Goal: Transaction & Acquisition: Purchase product/service

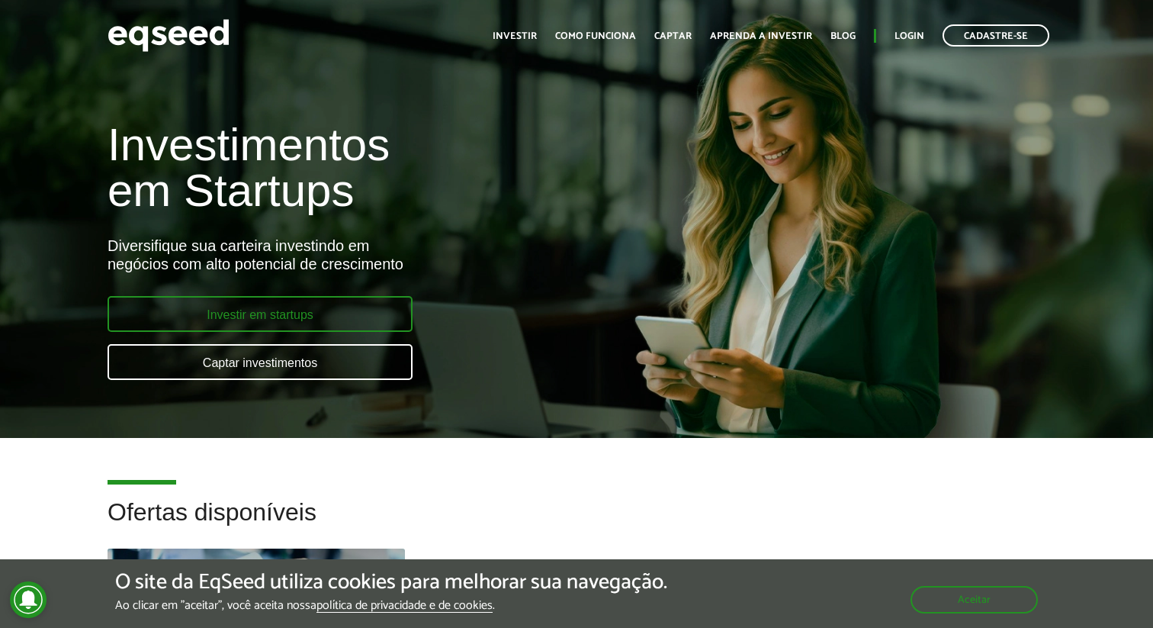
click at [278, 314] on link "Investir em startups" at bounding box center [260, 314] width 305 height 36
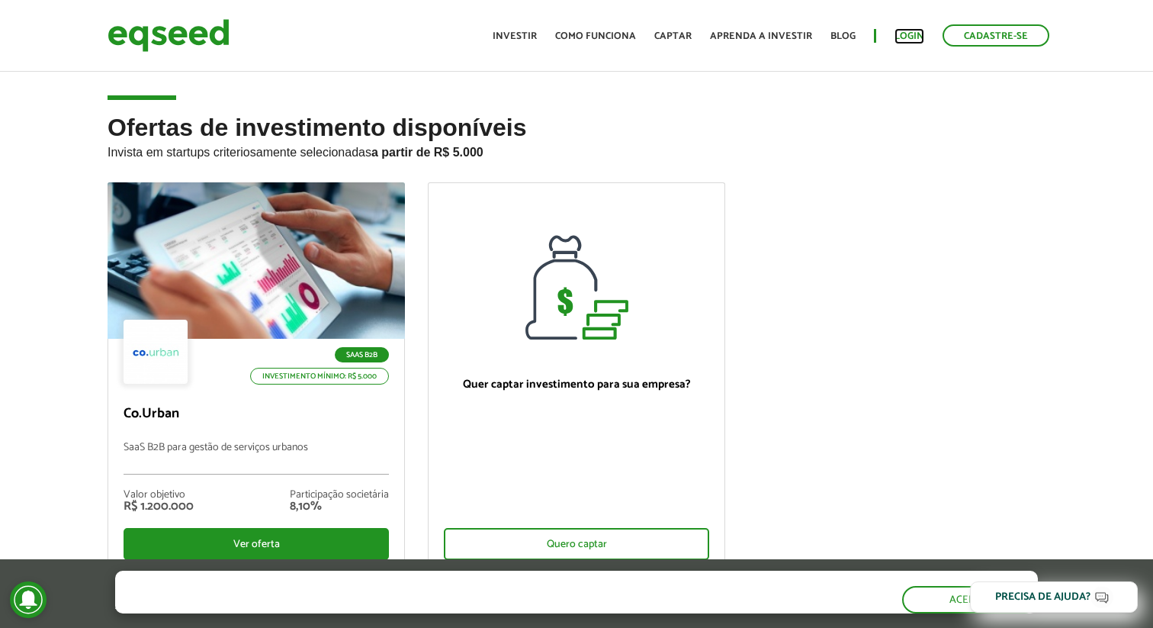
click at [904, 34] on link "Login" at bounding box center [910, 36] width 30 height 10
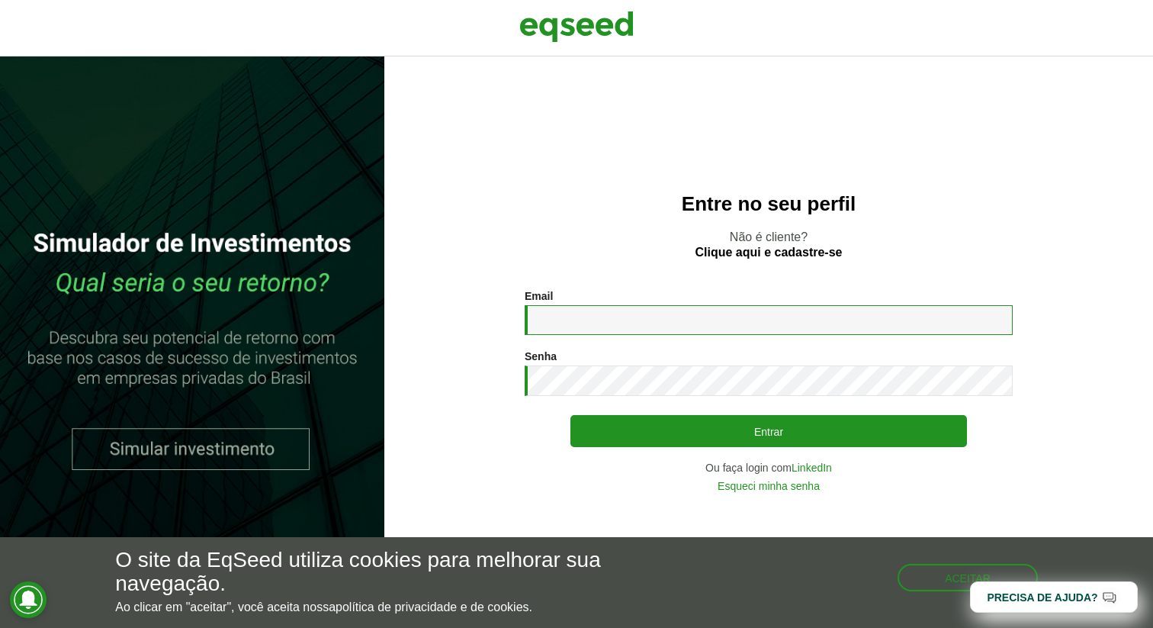
type input "**********"
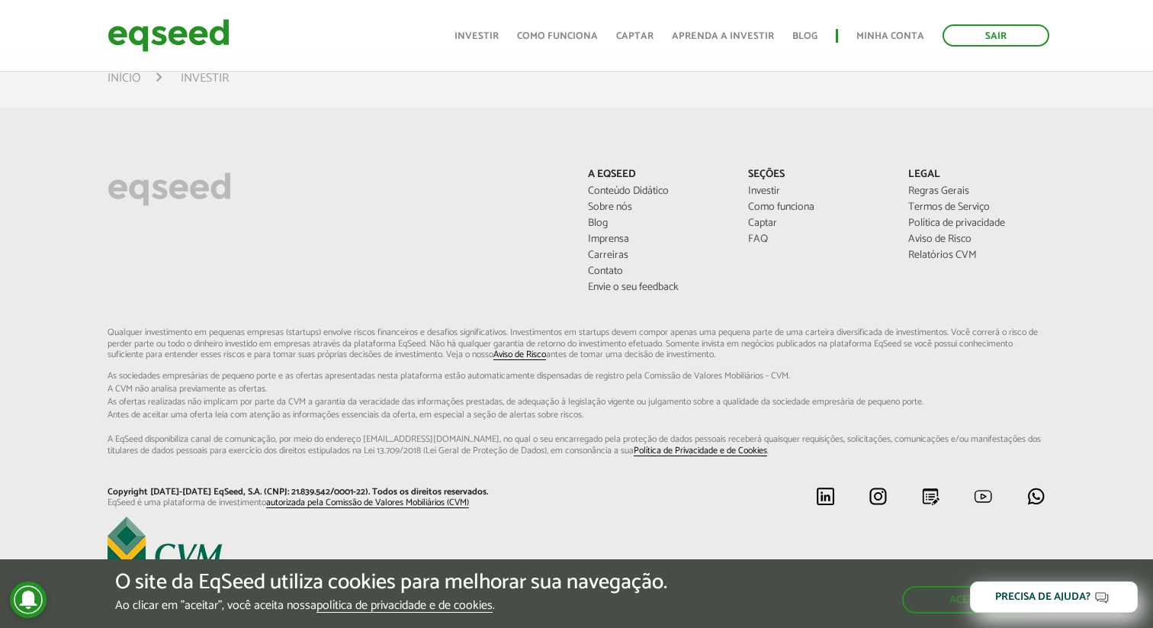
scroll to position [1143, 0]
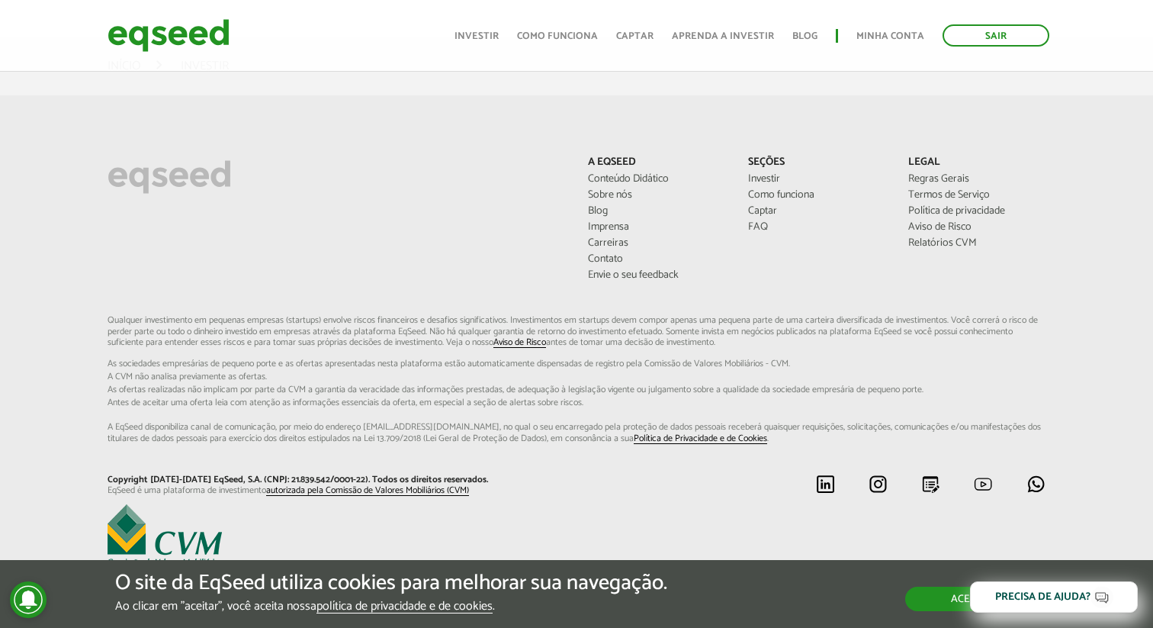
click at [942, 587] on button "Aceitar" at bounding box center [972, 599] width 133 height 24
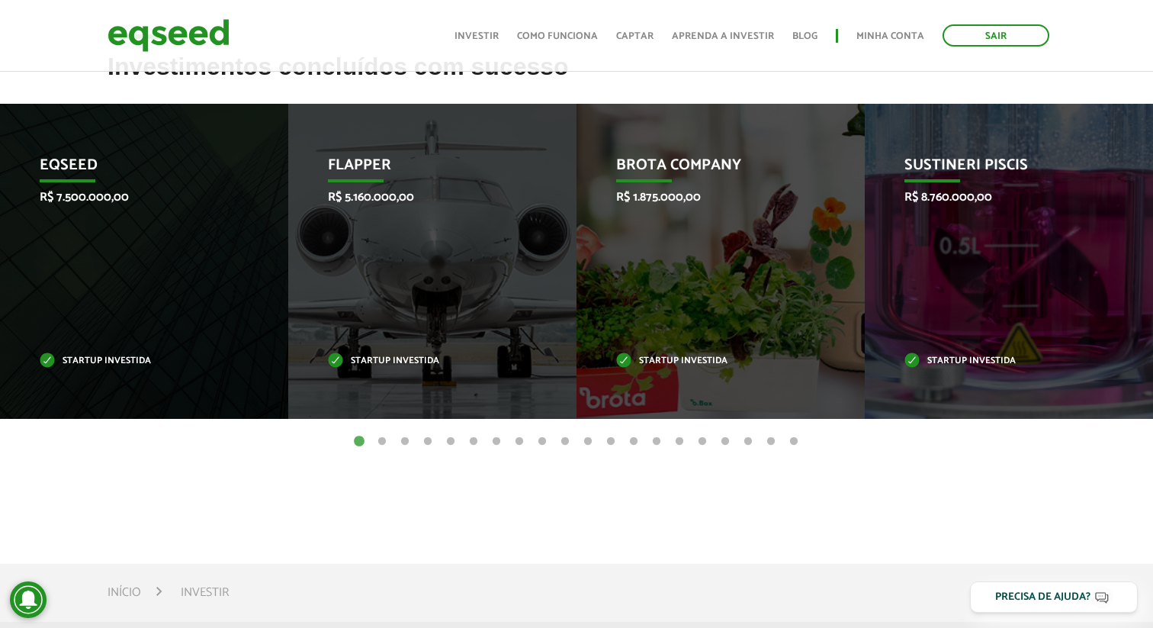
scroll to position [596, 0]
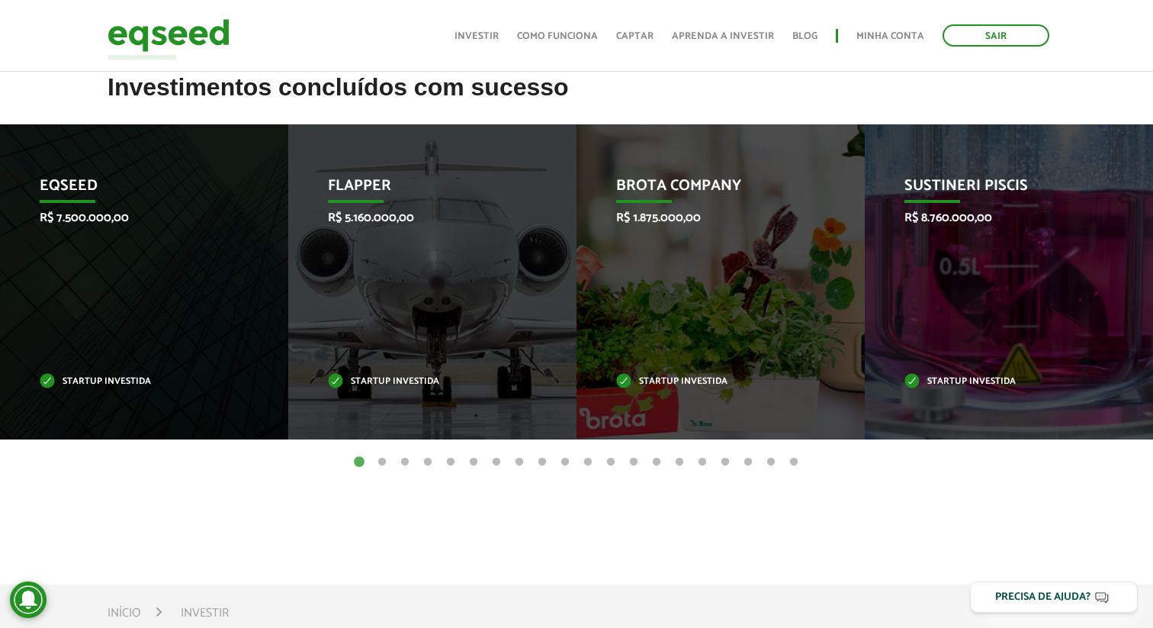
click at [381, 457] on button "2" at bounding box center [382, 462] width 15 height 15
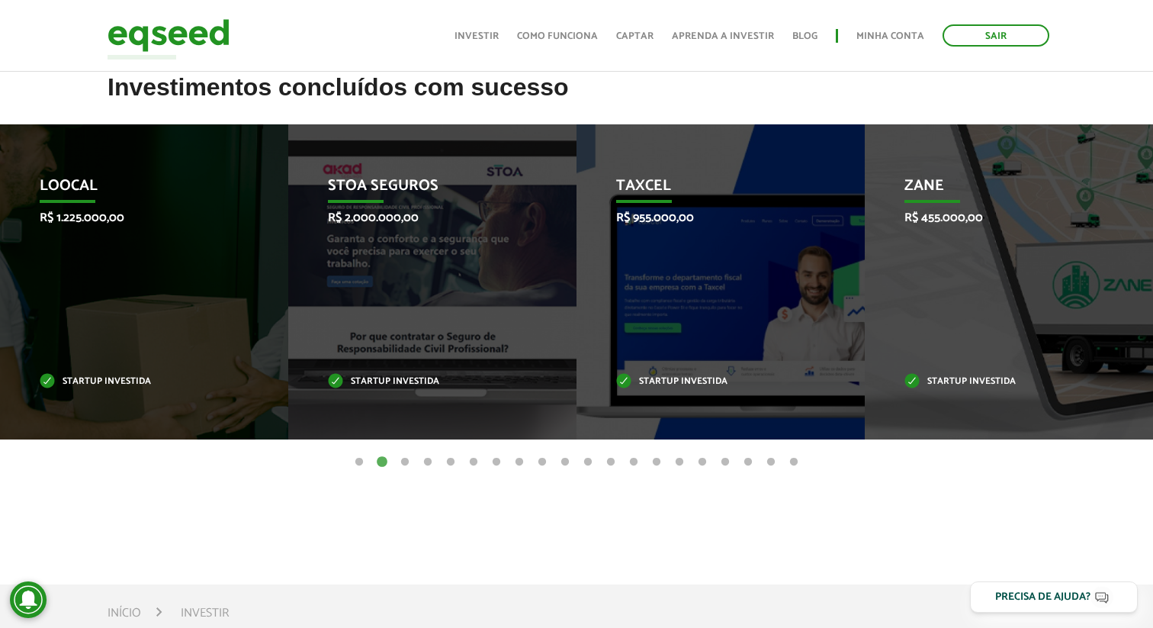
click at [404, 457] on button "3" at bounding box center [404, 462] width 15 height 15
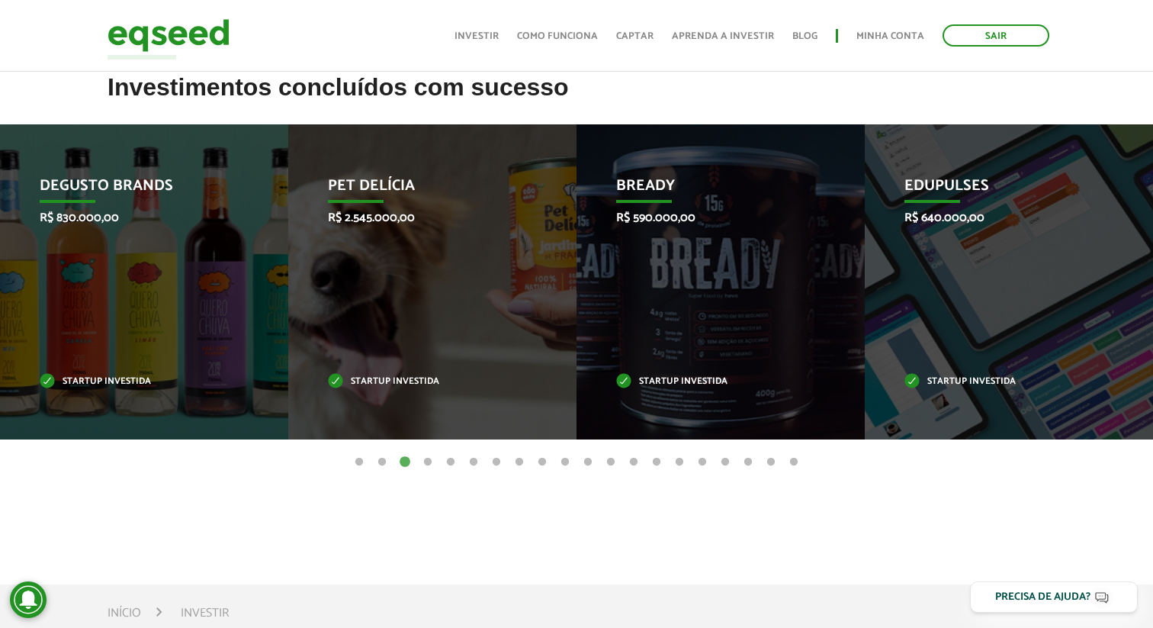
click at [430, 457] on button "4" at bounding box center [427, 462] width 15 height 15
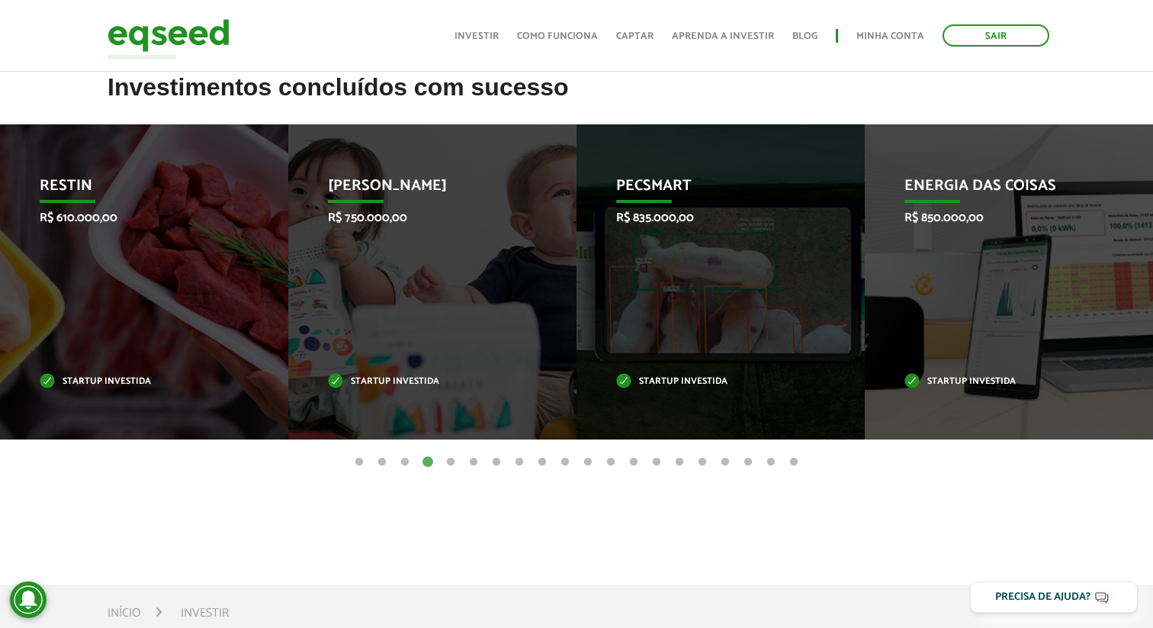
click at [452, 457] on button "5" at bounding box center [450, 462] width 15 height 15
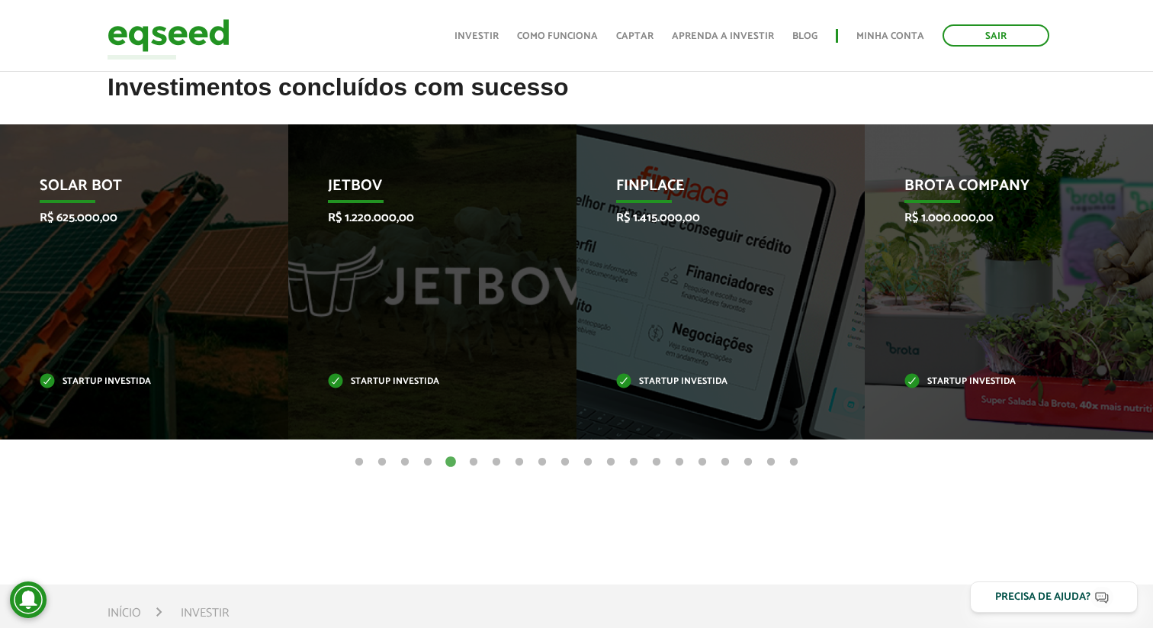
click at [471, 456] on button "6" at bounding box center [473, 462] width 15 height 15
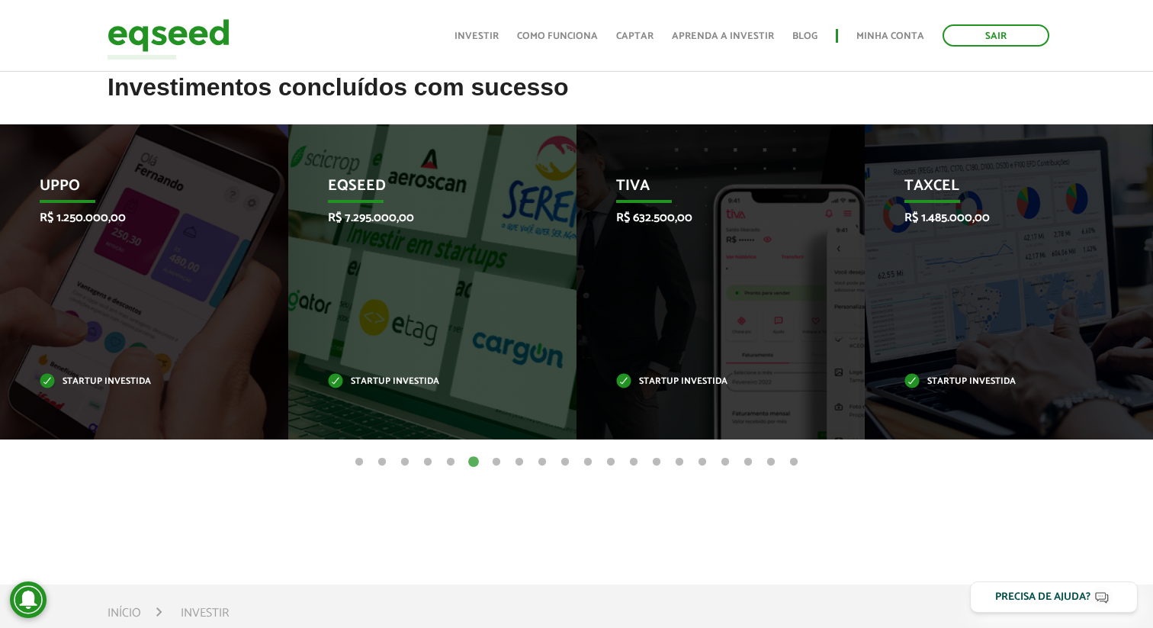
click at [496, 455] on button "7" at bounding box center [496, 462] width 15 height 15
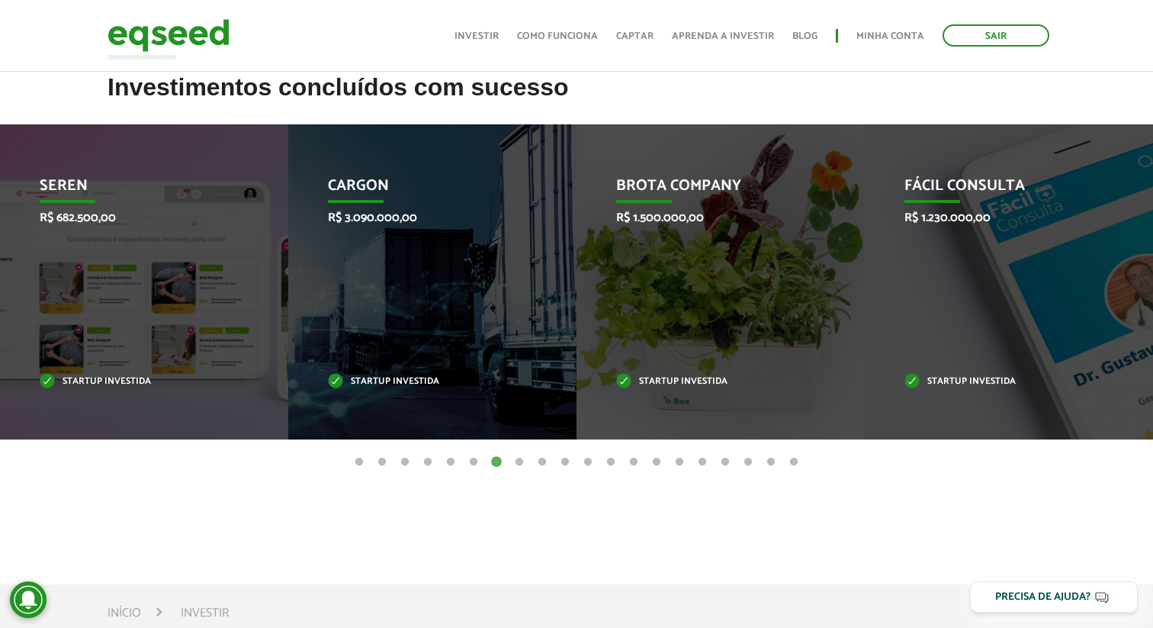
click at [520, 459] on button "8" at bounding box center [519, 462] width 15 height 15
